Goal: Task Accomplishment & Management: Use online tool/utility

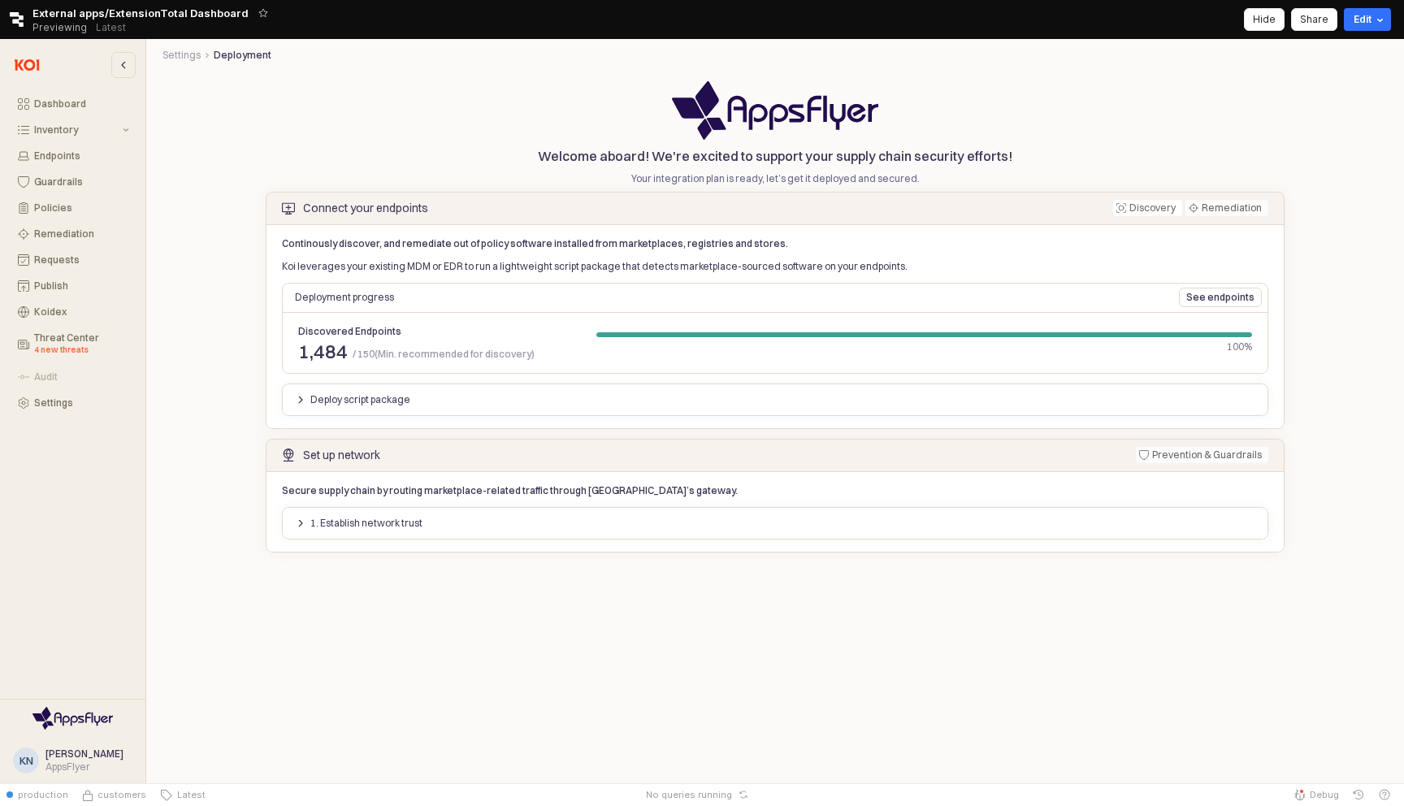
click at [461, 424] on div "Continously discover, and remediate out of policy software installed from marke…" at bounding box center [775, 326] width 1019 height 205
click at [493, 397] on div "Deploy script package" at bounding box center [774, 399] width 973 height 19
click at [286, 400] on div "Deploy script package" at bounding box center [775, 400] width 986 height 26
click at [294, 400] on button "Deploy script package" at bounding box center [352, 399] width 129 height 19
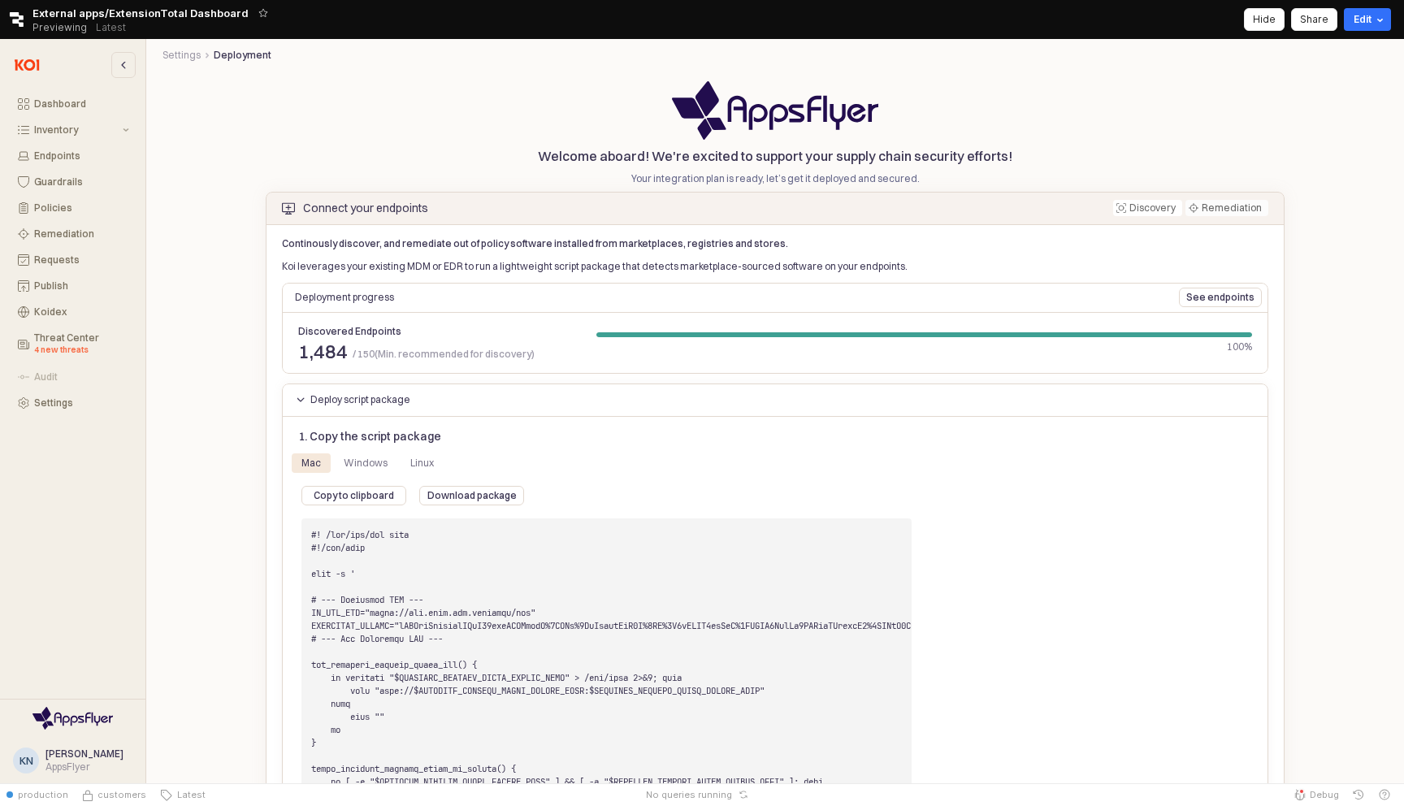
click at [301, 391] on div "Deploy script package" at bounding box center [353, 400] width 115 height 18
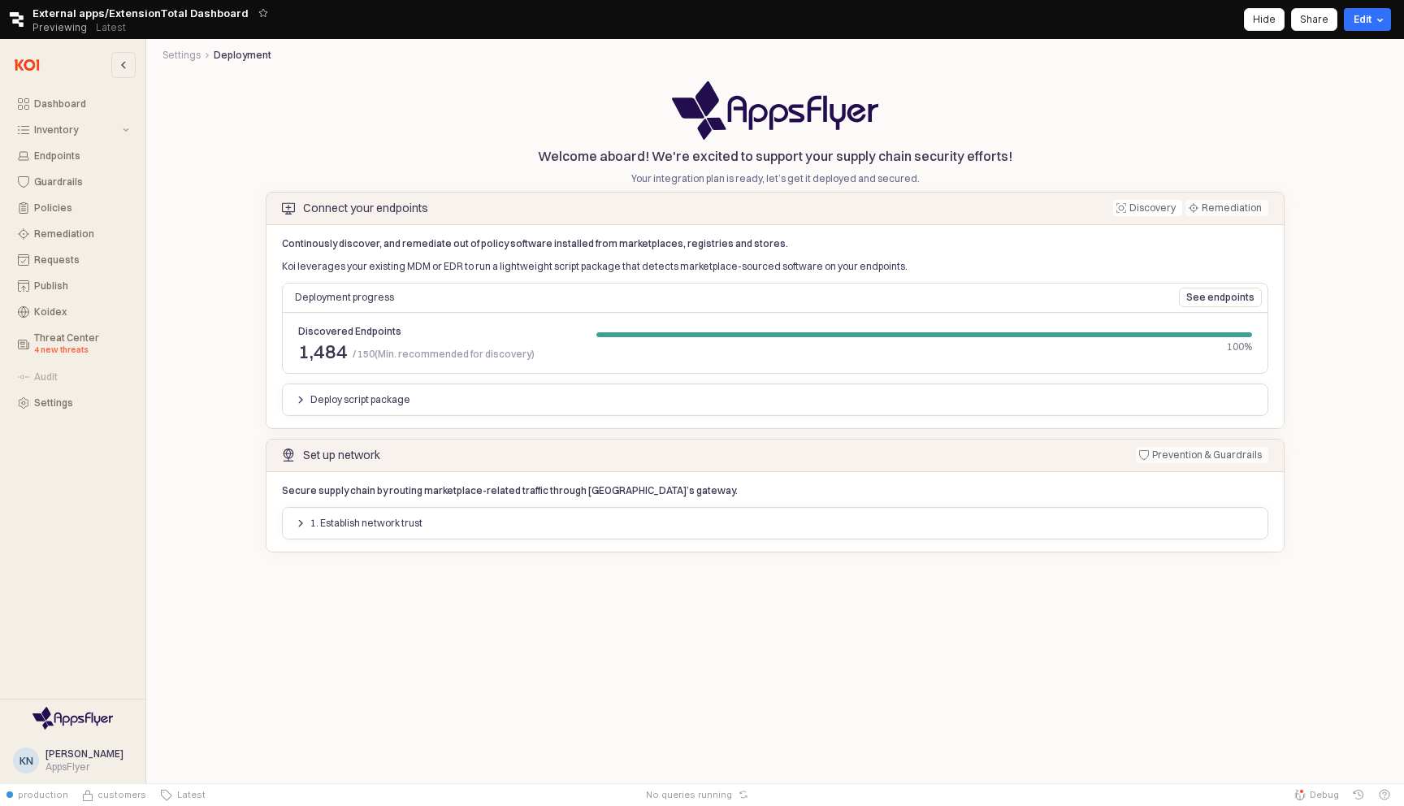
click at [298, 508] on div "1. Establish network trust" at bounding box center [775, 523] width 986 height 32
click at [298, 514] on div "1. Establish network trust" at bounding box center [359, 523] width 127 height 18
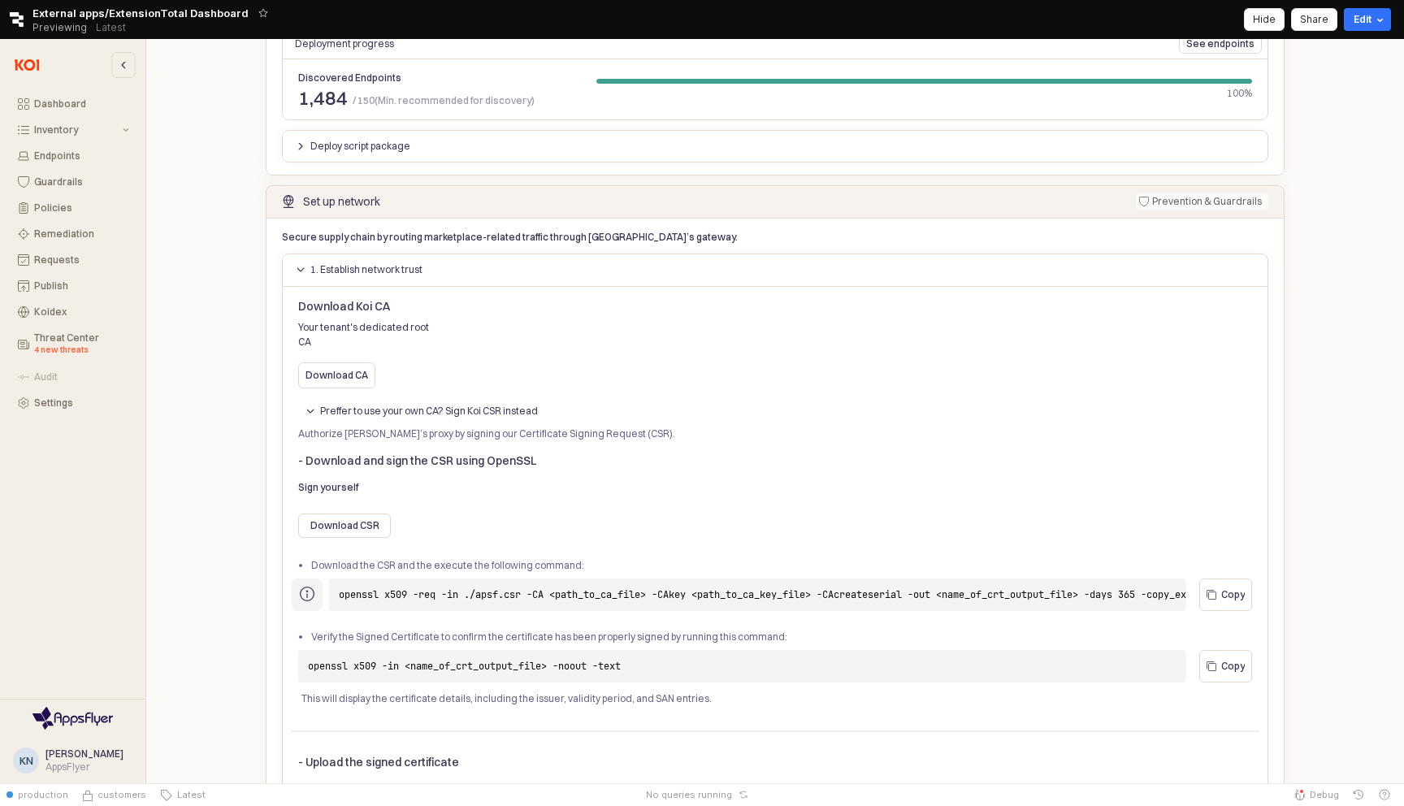
scroll to position [264, 0]
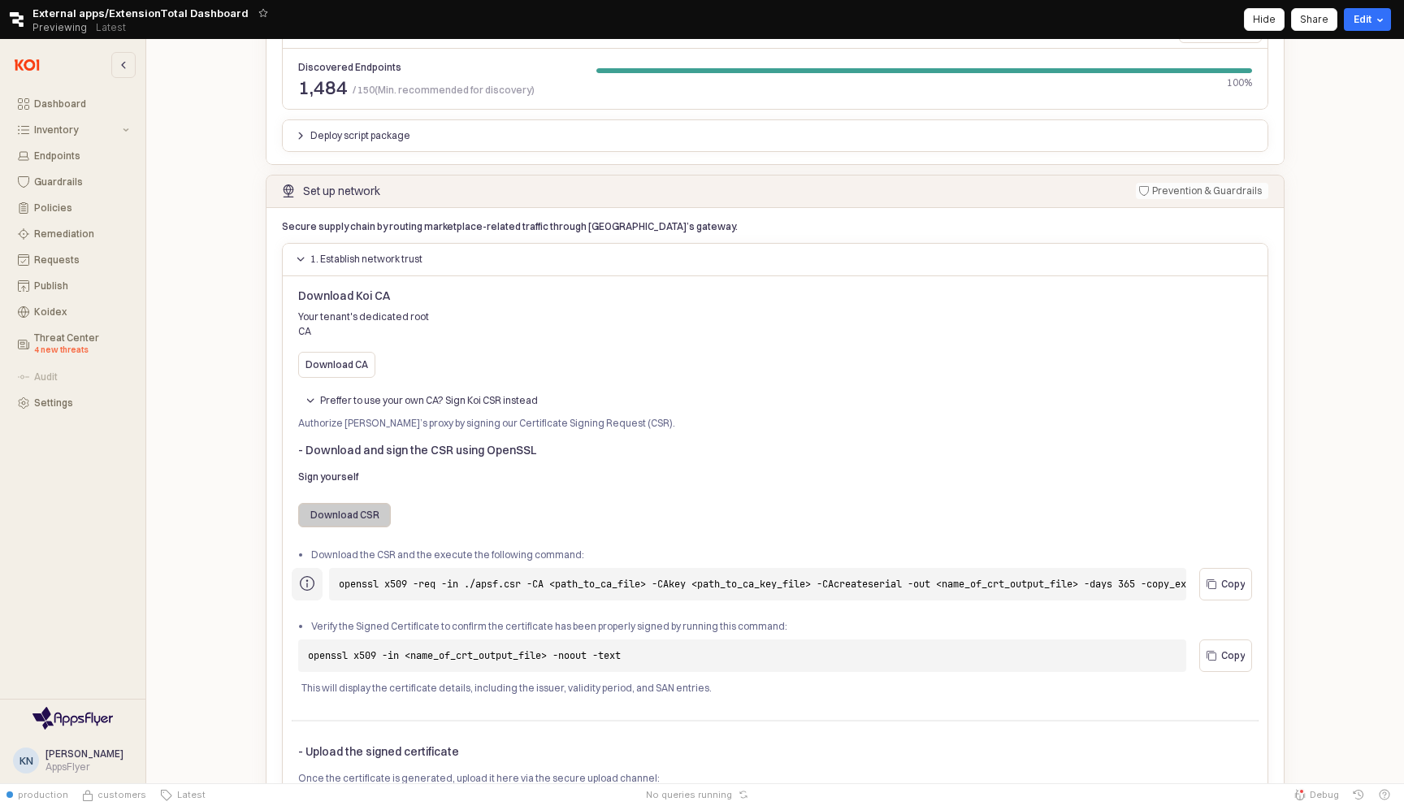
click at [349, 508] on p "Download CSR" at bounding box center [344, 514] width 69 height 13
